Goal: Unclear

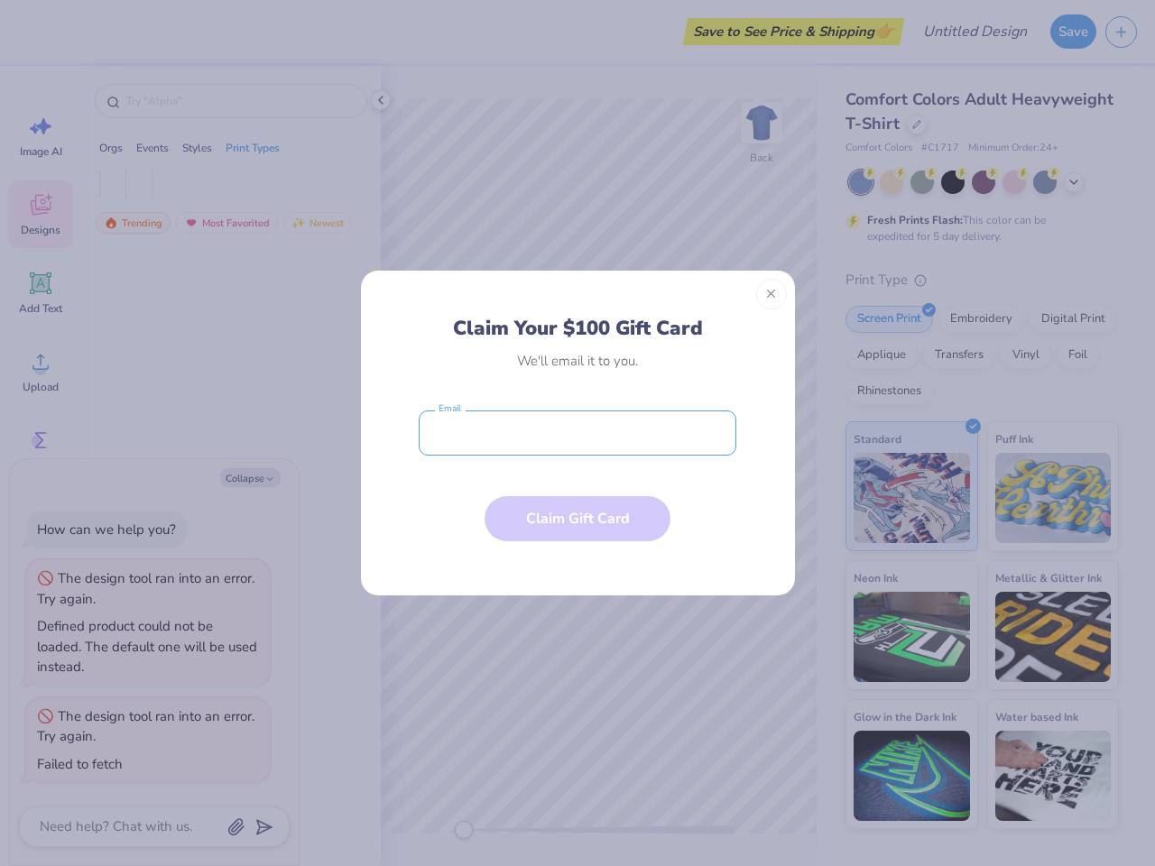
click at [578, 433] on input "email" at bounding box center [578, 433] width 318 height 45
click at [772, 294] on button "Close" at bounding box center [771, 294] width 31 height 31
